Goal: Task Accomplishment & Management: Manage account settings

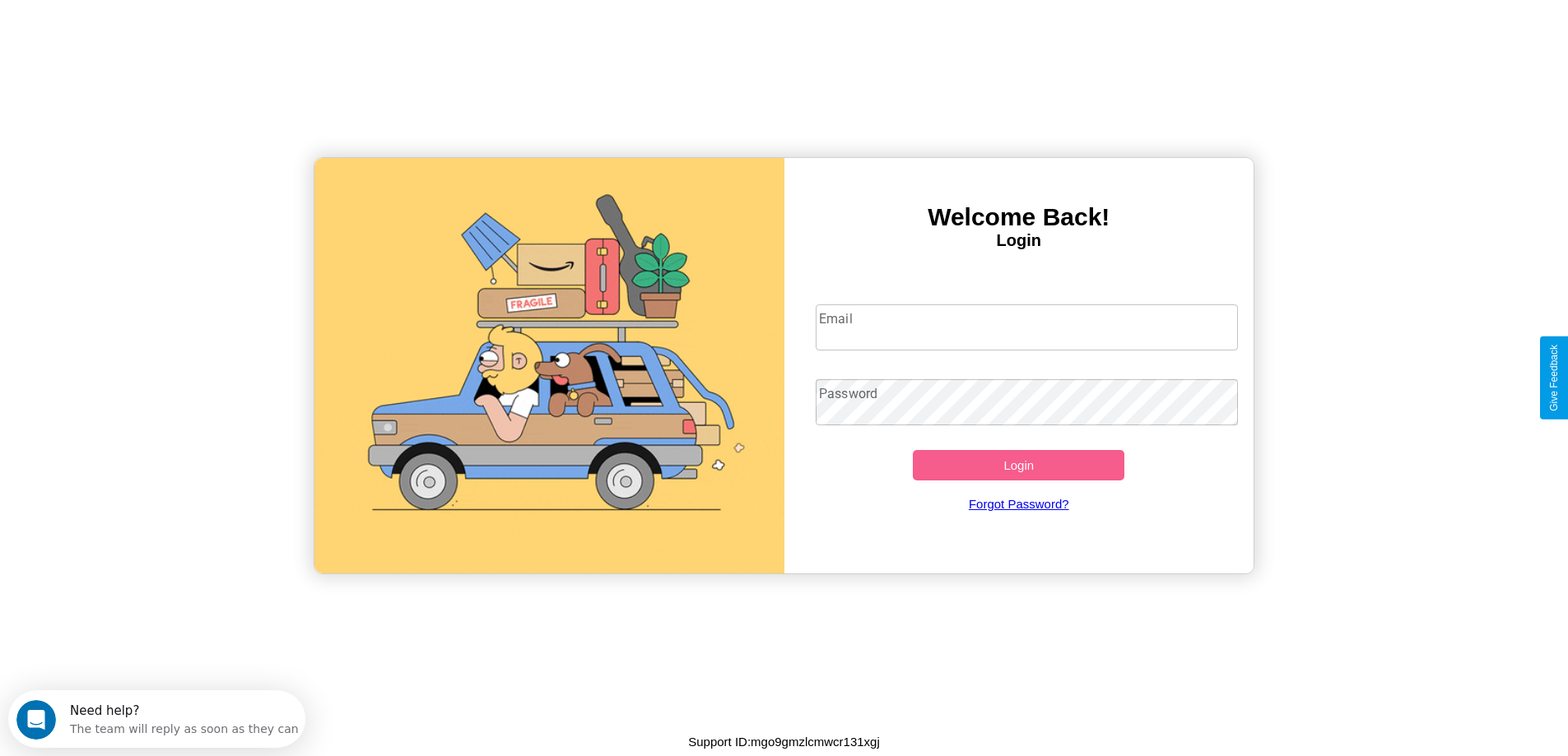
click at [1027, 328] on input "Email" at bounding box center [1027, 327] width 422 height 46
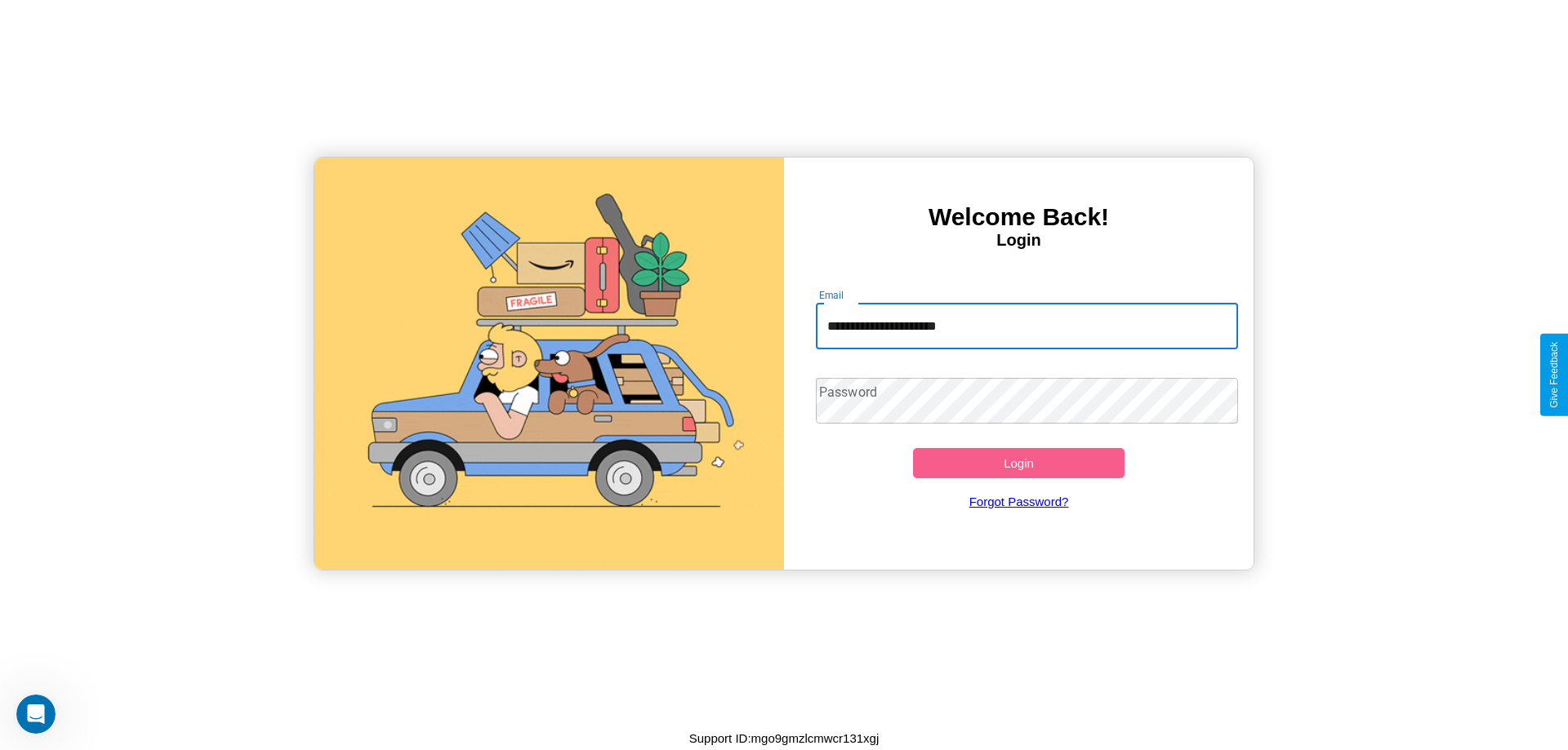
type input "**********"
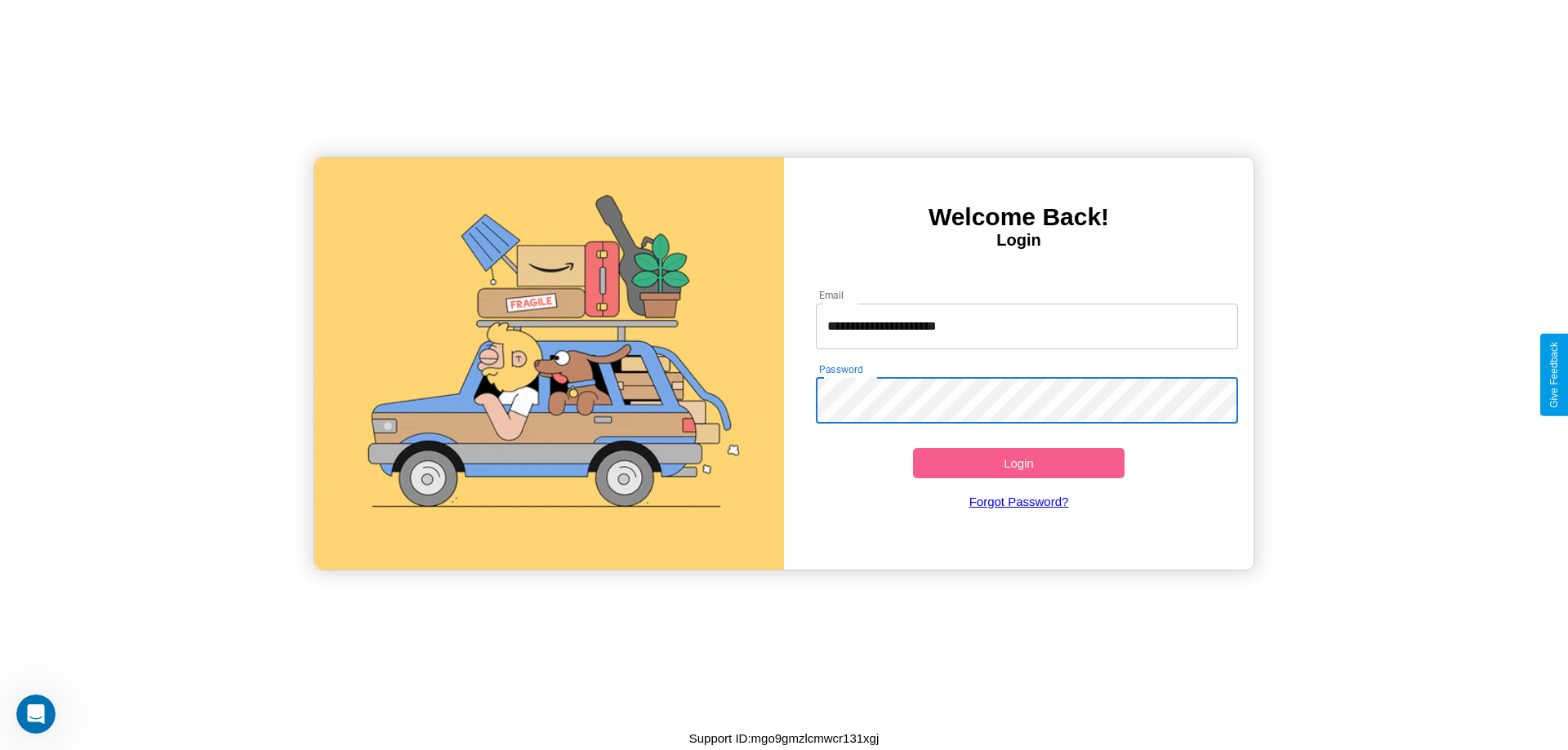
click at [1019, 462] on button "Login" at bounding box center [1018, 462] width 211 height 30
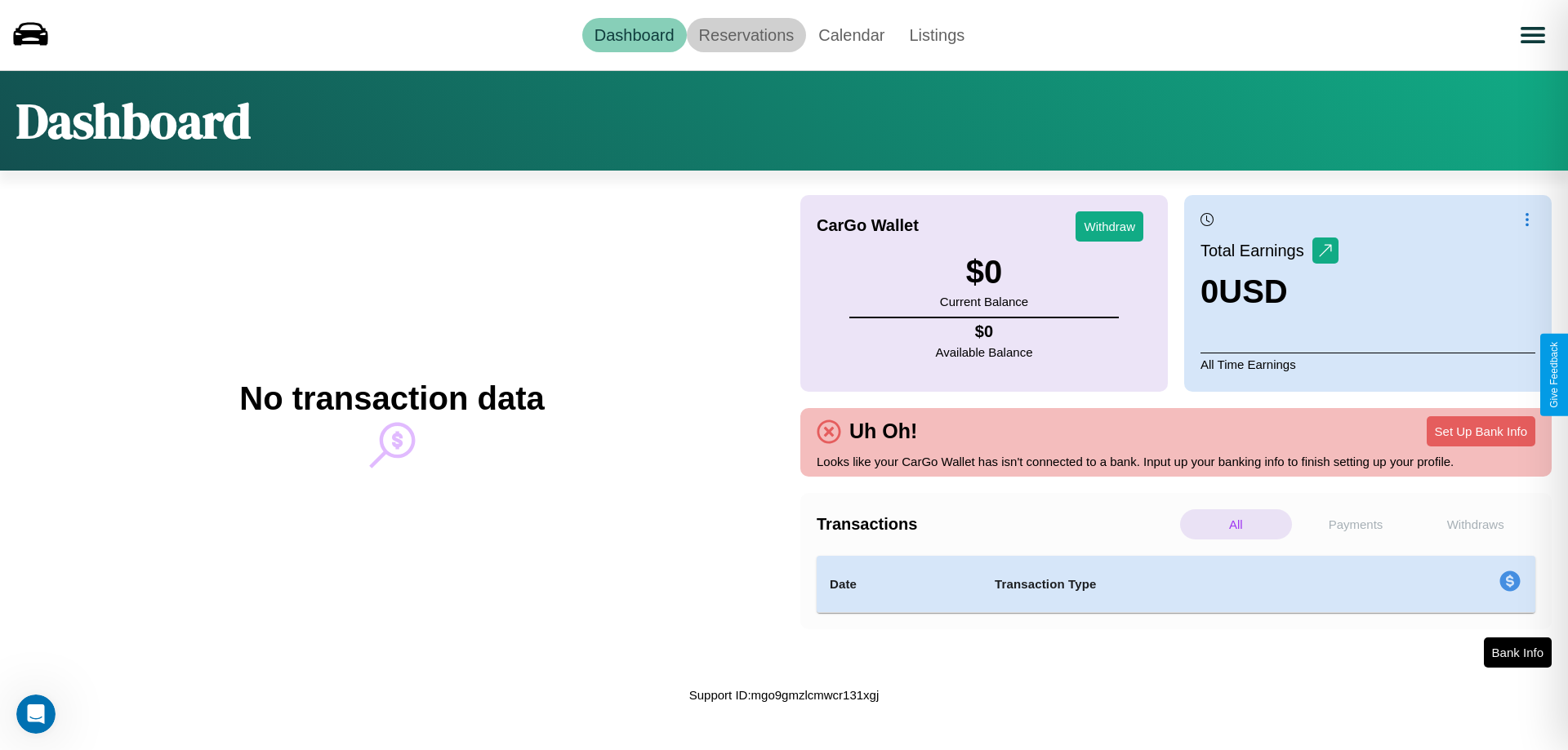
click at [745, 35] on link "Reservations" at bounding box center [746, 36] width 120 height 35
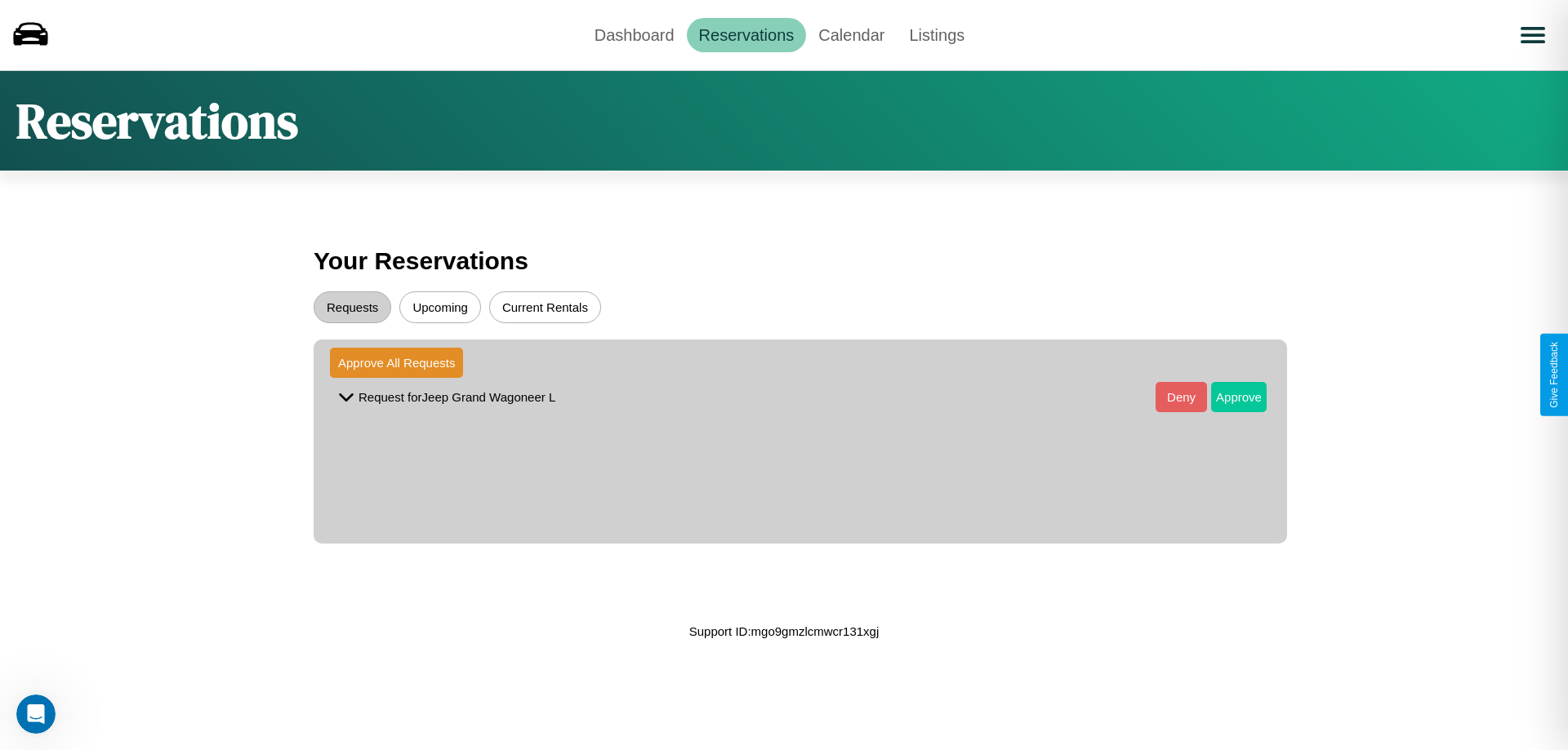
click at [1226, 397] on button "Approve" at bounding box center [1239, 397] width 56 height 30
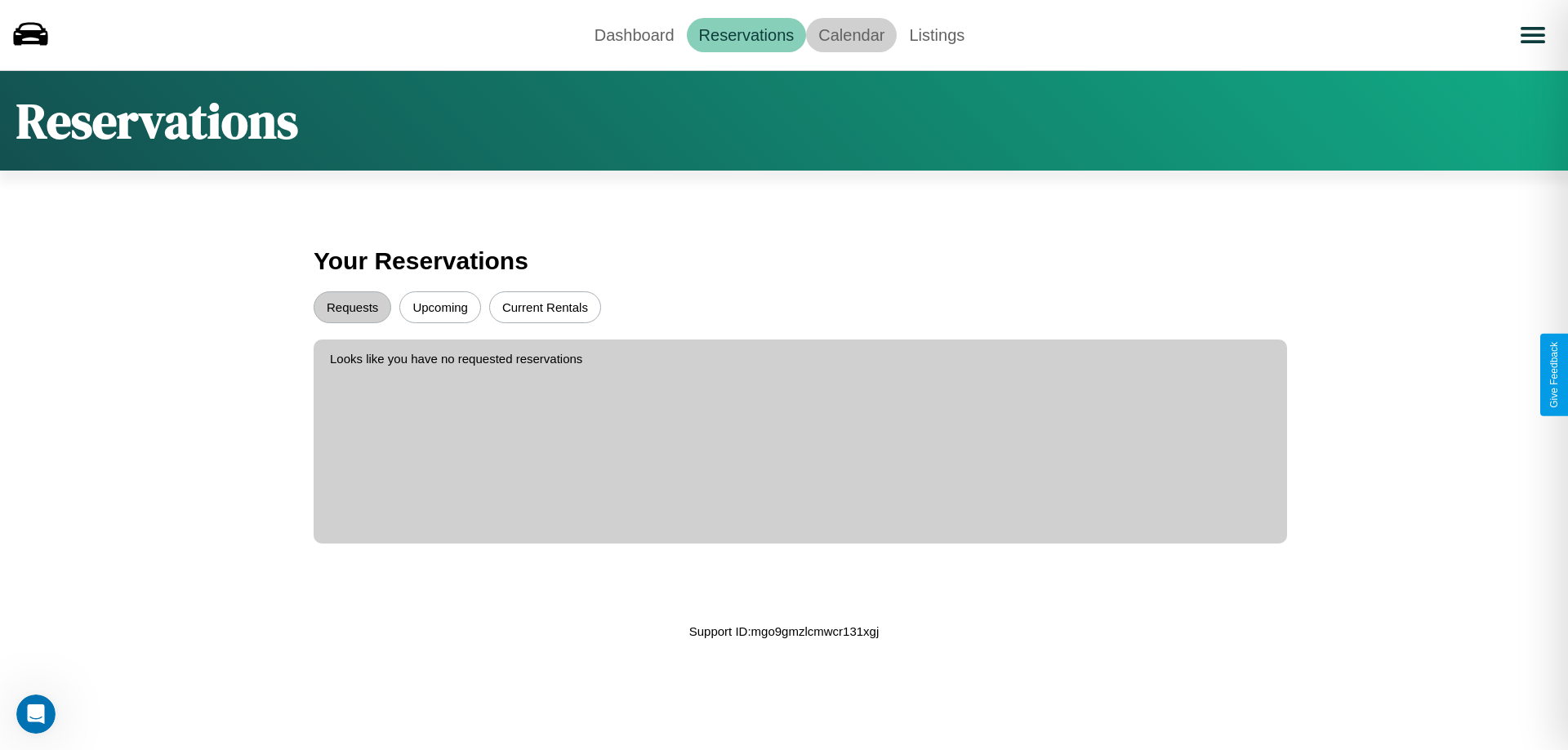
click at [851, 35] on link "Calendar" at bounding box center [852, 36] width 91 height 35
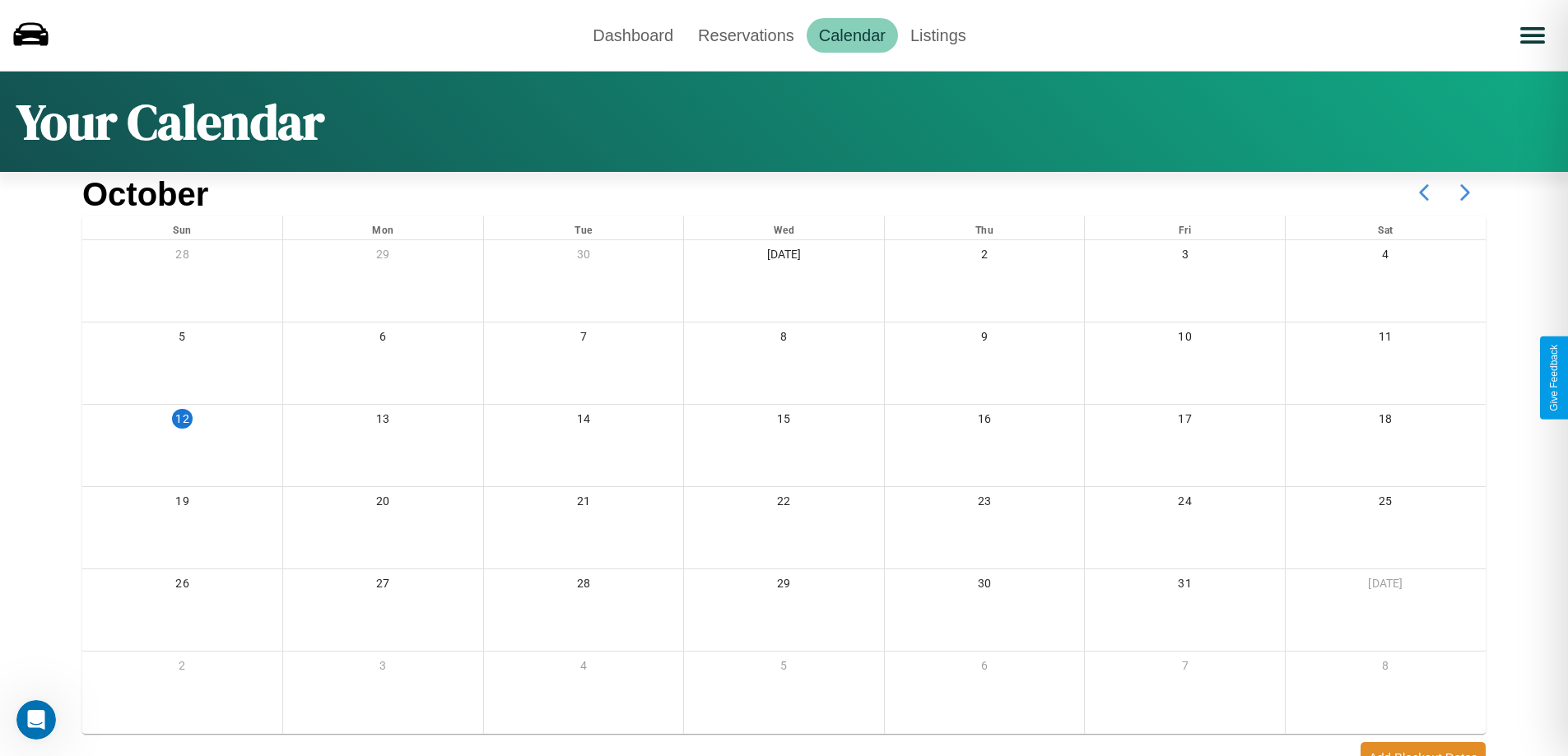
click at [1465, 193] on icon at bounding box center [1465, 193] width 41 height 41
click at [633, 35] on link "Dashboard" at bounding box center [633, 36] width 105 height 35
